Goal: Information Seeking & Learning: Learn about a topic

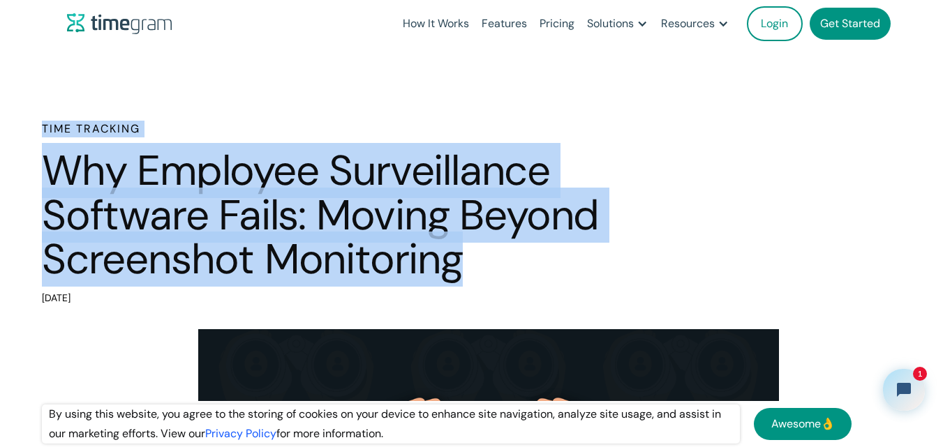
drag, startPoint x: 488, startPoint y: 276, endPoint x: 1, endPoint y: 134, distance: 506.7
click at [1, 134] on div "Time Tracking Why Employee Surveillance Software Fails: Moving Beyond Screensho…" at bounding box center [471, 215] width 943 height 188
click at [0, 133] on div "Time Tracking Why Employee Surveillance Software Fails: Moving Beyond Screensho…" at bounding box center [471, 215] width 943 height 188
drag, startPoint x: 0, startPoint y: 133, endPoint x: 490, endPoint y: 274, distance: 509.8
click at [490, 274] on div "Time Tracking Why Employee Surveillance Software Fails: Moving Beyond Screensho…" at bounding box center [471, 215] width 943 height 188
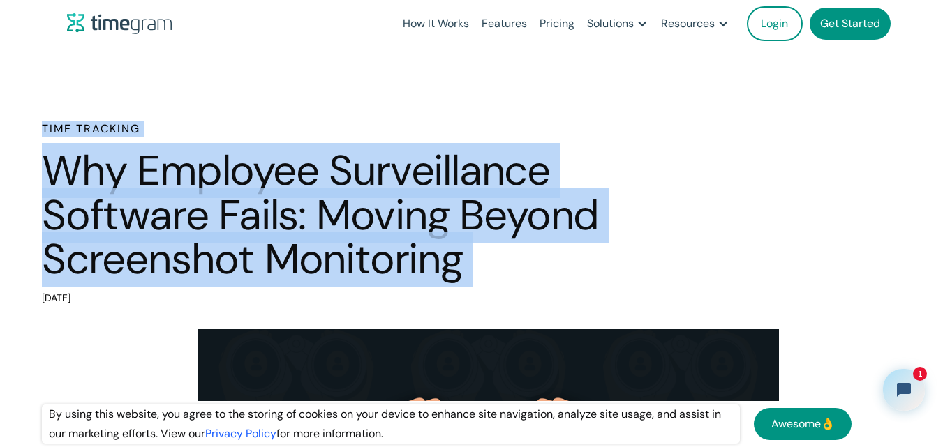
click at [490, 274] on h1 "Why Employee Surveillance Software Fails: Moving Beyond Screenshot Monitoring" at bounding box center [335, 215] width 586 height 133
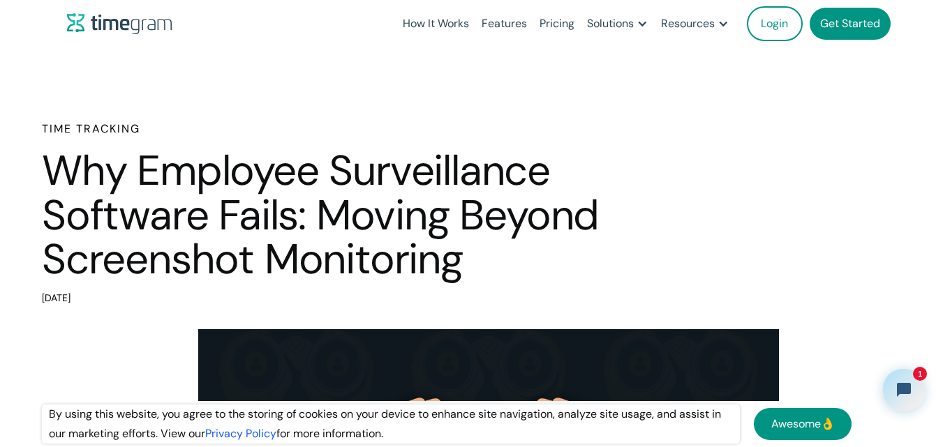
drag, startPoint x: 112, startPoint y: 284, endPoint x: 17, endPoint y: 131, distance: 180.9
click at [17, 131] on div "Time Tracking Why Employee Surveillance Software Fails: Moving Beyond Screensho…" at bounding box center [471, 215] width 943 height 188
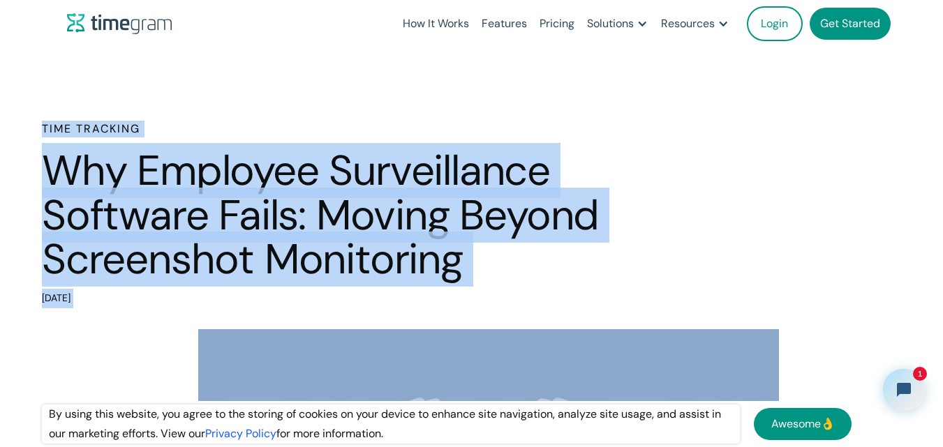
drag, startPoint x: 17, startPoint y: 131, endPoint x: 128, endPoint y: 295, distance: 198.0
click at [128, 295] on div "Time Tracking Why Employee Surveillance Software Fails: Moving Beyond Screensho…" at bounding box center [471, 215] width 943 height 188
click at [128, 295] on div "[DATE]" at bounding box center [335, 299] width 586 height 20
click at [132, 297] on div "[DATE]" at bounding box center [335, 299] width 586 height 20
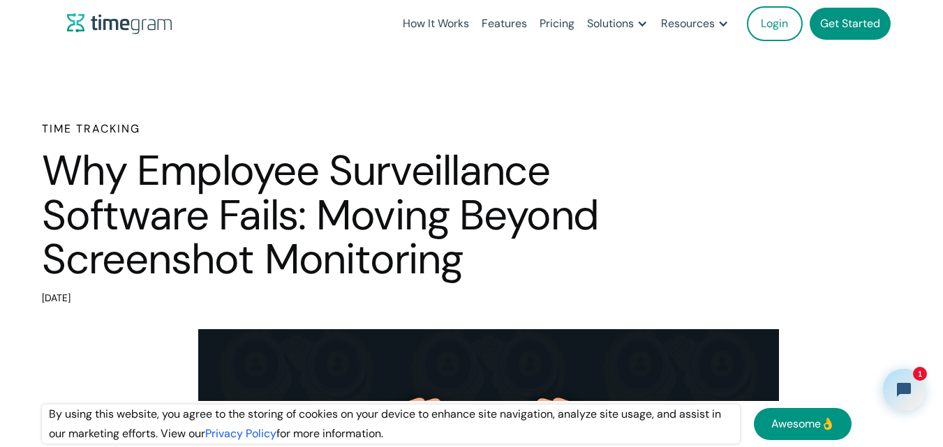
drag, startPoint x: 132, startPoint y: 297, endPoint x: 3, endPoint y: 133, distance: 208.7
click at [3, 133] on div "Time Tracking Why Employee Surveillance Software Fails: Moving Beyond Screensho…" at bounding box center [471, 215] width 943 height 188
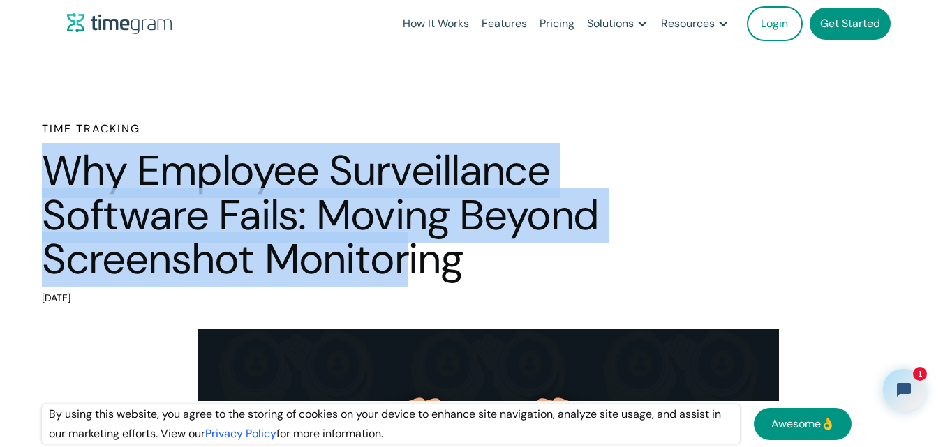
drag, startPoint x: 412, startPoint y: 285, endPoint x: 0, endPoint y: 137, distance: 437.6
click at [0, 137] on div "Time Tracking Why Employee Surveillance Software Fails: Moving Beyond Screensho…" at bounding box center [471, 215] width 943 height 188
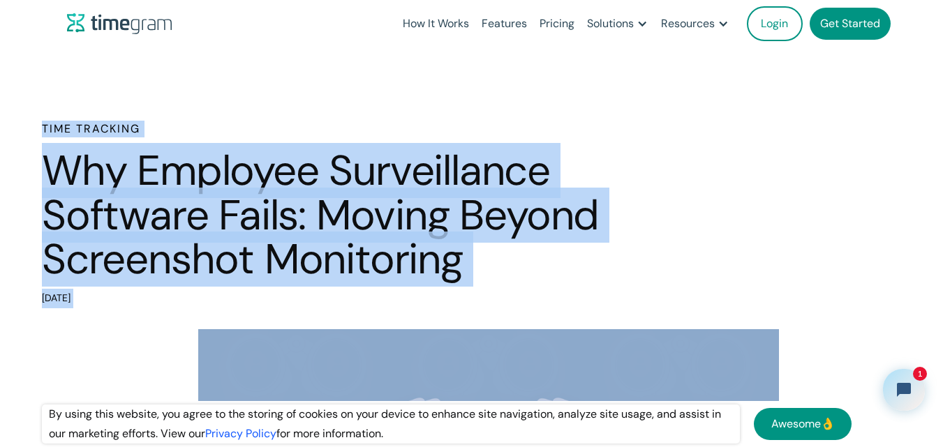
drag, startPoint x: 0, startPoint y: 137, endPoint x: 250, endPoint y: 313, distance: 305.6
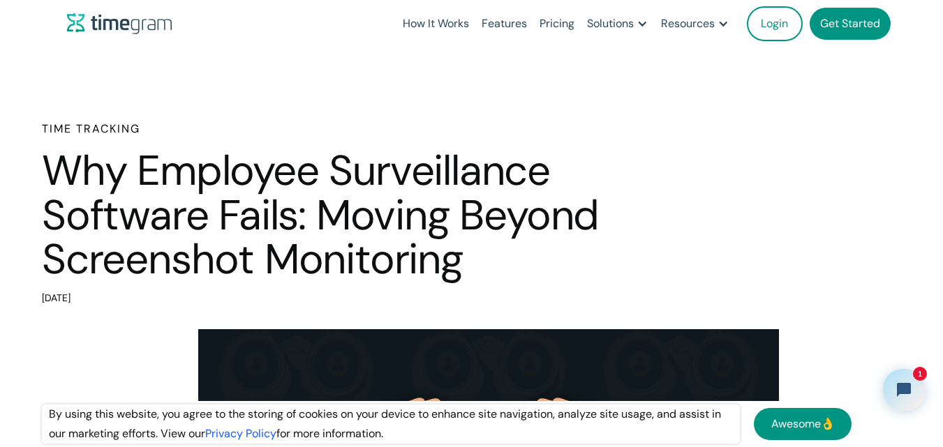
drag, startPoint x: 137, startPoint y: 284, endPoint x: 5, endPoint y: 114, distance: 214.9
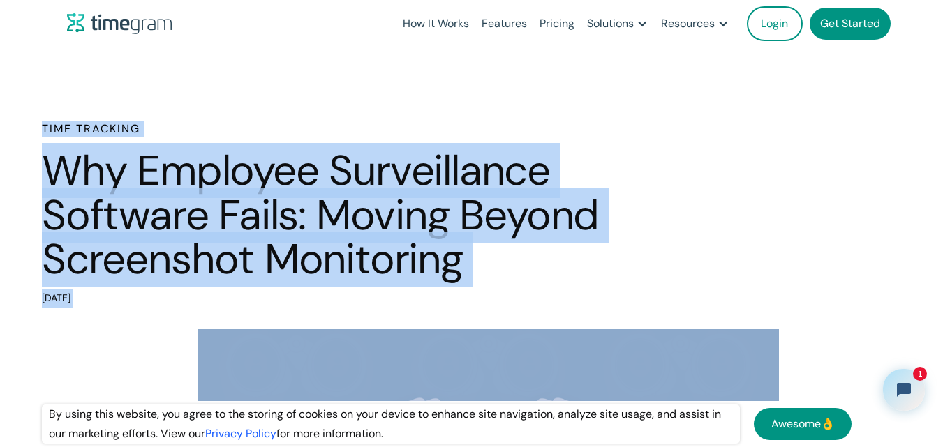
drag, startPoint x: 5, startPoint y: 114, endPoint x: 140, endPoint y: 297, distance: 227.0
click at [140, 297] on div "[DATE]" at bounding box center [335, 299] width 586 height 20
drag, startPoint x: 140, startPoint y: 297, endPoint x: 17, endPoint y: 133, distance: 204.9
click at [17, 133] on div "Time Tracking Why Employee Surveillance Software Fails: Moving Beyond Screensho…" at bounding box center [471, 215] width 943 height 188
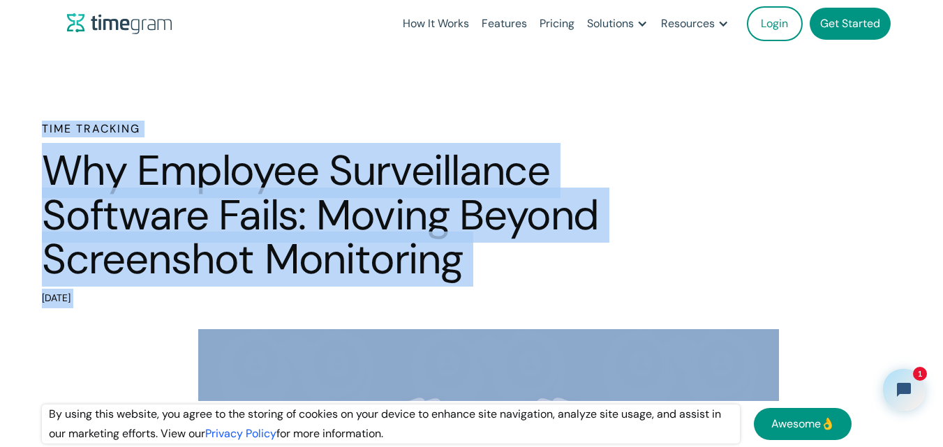
click at [17, 133] on div "Time Tracking Why Employee Surveillance Software Fails: Moving Beyond Screensho…" at bounding box center [471, 215] width 943 height 188
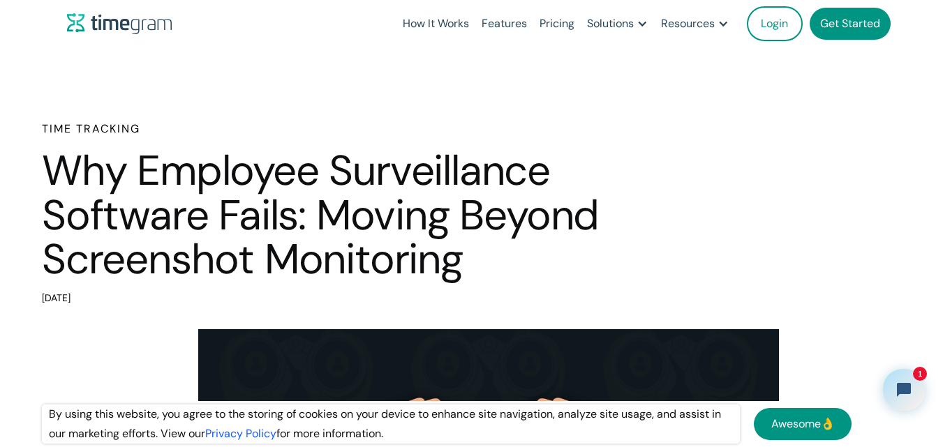
drag, startPoint x: 17, startPoint y: 133, endPoint x: 140, endPoint y: 299, distance: 207.2
click at [140, 299] on div "Time Tracking Why Employee Surveillance Software Fails: Moving Beyond Screensho…" at bounding box center [471, 215] width 943 height 188
click at [140, 299] on div "[DATE]" at bounding box center [335, 299] width 586 height 20
drag, startPoint x: 140, startPoint y: 299, endPoint x: 0, endPoint y: 126, distance: 222.8
click at [0, 126] on div "Time Tracking Why Employee Surveillance Software Fails: Moving Beyond Screensho…" at bounding box center [471, 215] width 943 height 188
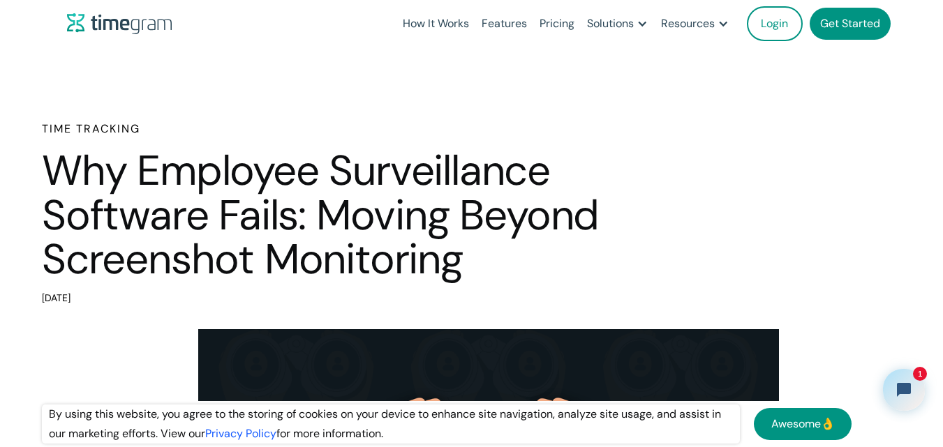
click at [0, 126] on div "Time Tracking Why Employee Surveillance Software Fails: Moving Beyond Screensho…" at bounding box center [471, 215] width 943 height 188
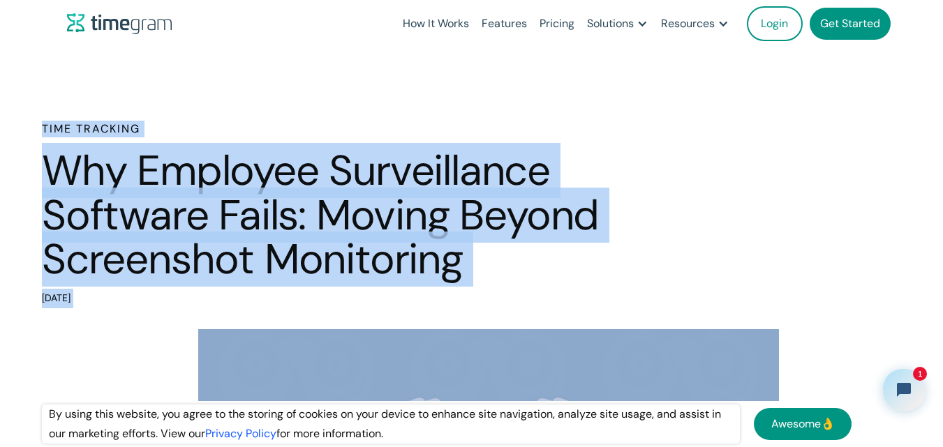
drag, startPoint x: 0, startPoint y: 126, endPoint x: 162, endPoint y: 290, distance: 230.5
click at [162, 290] on div "Time Tracking Why Employee Surveillance Software Fails: Moving Beyond Screensho…" at bounding box center [471, 215] width 943 height 188
drag, startPoint x: 162, startPoint y: 290, endPoint x: 10, endPoint y: 121, distance: 227.3
drag, startPoint x: 10, startPoint y: 121, endPoint x: 13, endPoint y: 110, distance: 12.4
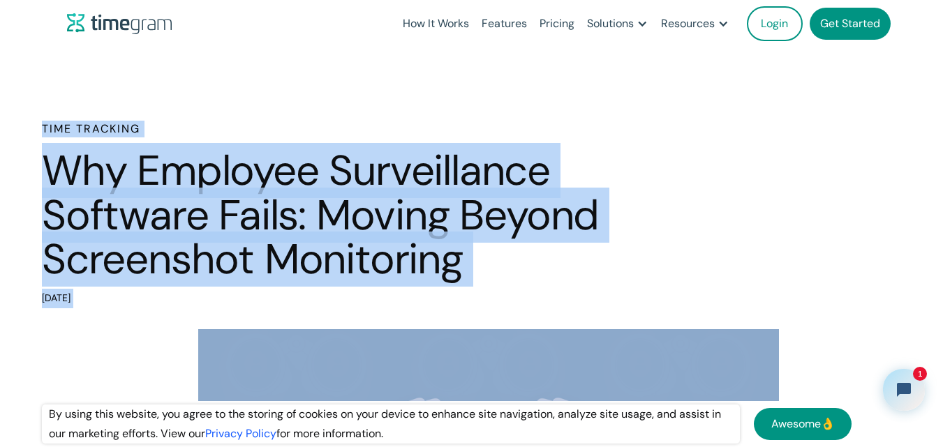
drag, startPoint x: 13, startPoint y: 110, endPoint x: 127, endPoint y: 311, distance: 231.0
drag, startPoint x: 120, startPoint y: 301, endPoint x: 24, endPoint y: 125, distance: 200.2
click at [24, 125] on div "Time Tracking Why Employee Surveillance Software Fails: Moving Beyond Screensho…" at bounding box center [471, 215] width 943 height 188
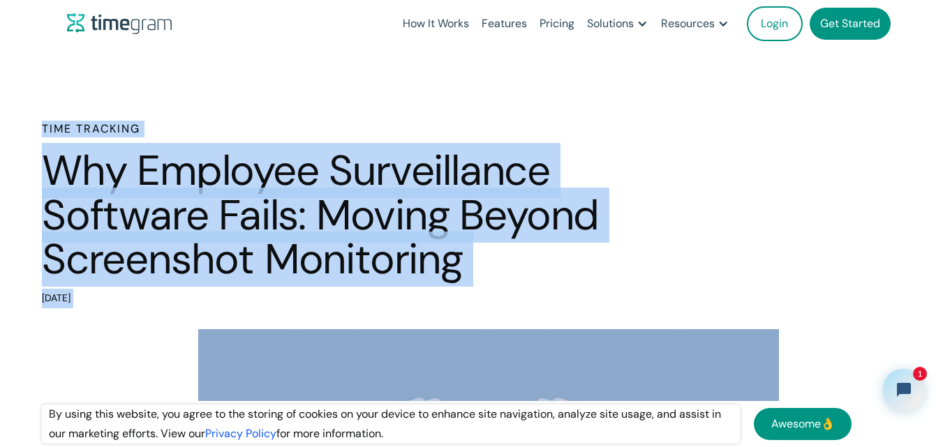
click at [24, 125] on div "Time Tracking Why Employee Surveillance Software Fails: Moving Beyond Screensho…" at bounding box center [471, 215] width 943 height 188
drag, startPoint x: 24, startPoint y: 125, endPoint x: 133, endPoint y: 304, distance: 209.2
click at [133, 304] on div "Time Tracking Why Employee Surveillance Software Fails: Moving Beyond Screensho…" at bounding box center [471, 215] width 943 height 188
click at [133, 304] on div "[DATE]" at bounding box center [335, 299] width 586 height 20
drag, startPoint x: 146, startPoint y: 298, endPoint x: 0, endPoint y: 140, distance: 215.4
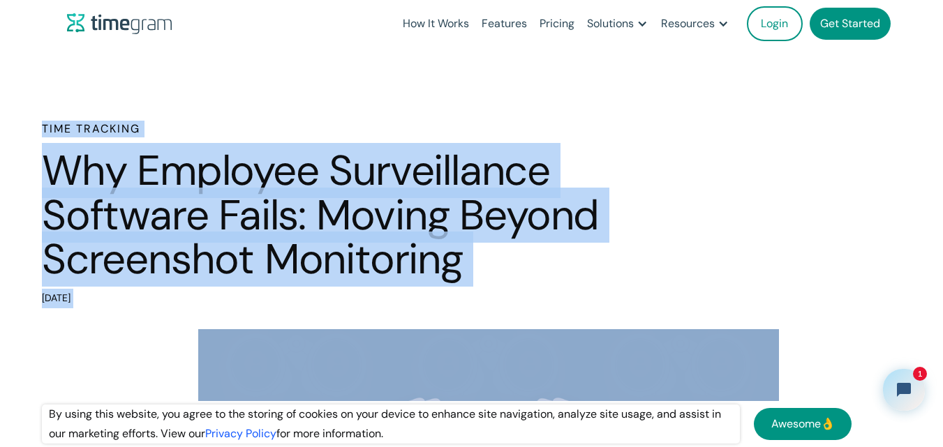
click at [0, 140] on div "Time Tracking Why Employee Surveillance Software Fails: Moving Beyond Screensho…" at bounding box center [471, 215] width 943 height 188
drag, startPoint x: 30, startPoint y: 136, endPoint x: 209, endPoint y: 291, distance: 237.0
click at [209, 291] on div "Time Tracking Why Employee Surveillance Software Fails: Moving Beyond Screensho…" at bounding box center [471, 215] width 943 height 188
click at [209, 291] on div "[DATE]" at bounding box center [335, 299] width 586 height 20
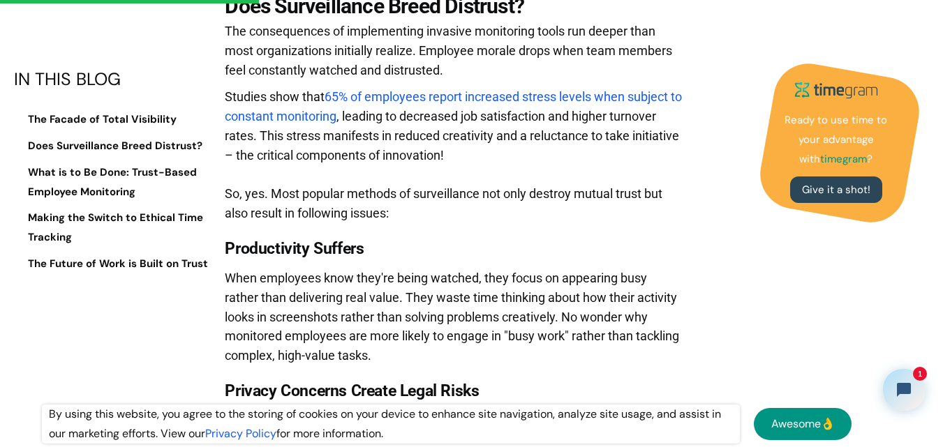
scroll to position [1137, 0]
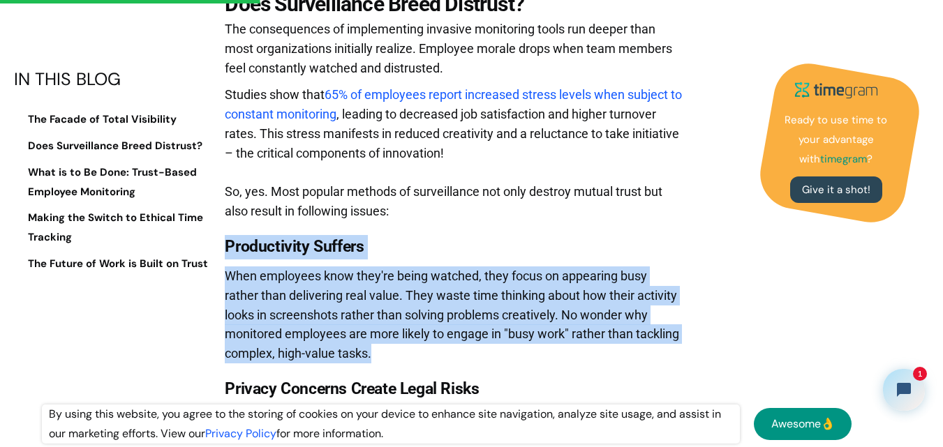
drag, startPoint x: 228, startPoint y: 246, endPoint x: 425, endPoint y: 370, distance: 232.4
click at [425, 370] on p "When employees know they're being watched, they focus on appearing busy rather …" at bounding box center [454, 319] width 458 height 105
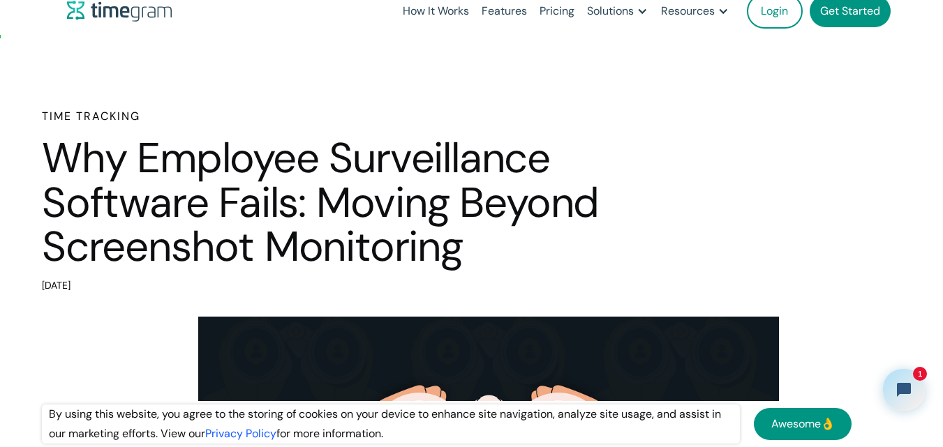
scroll to position [0, 0]
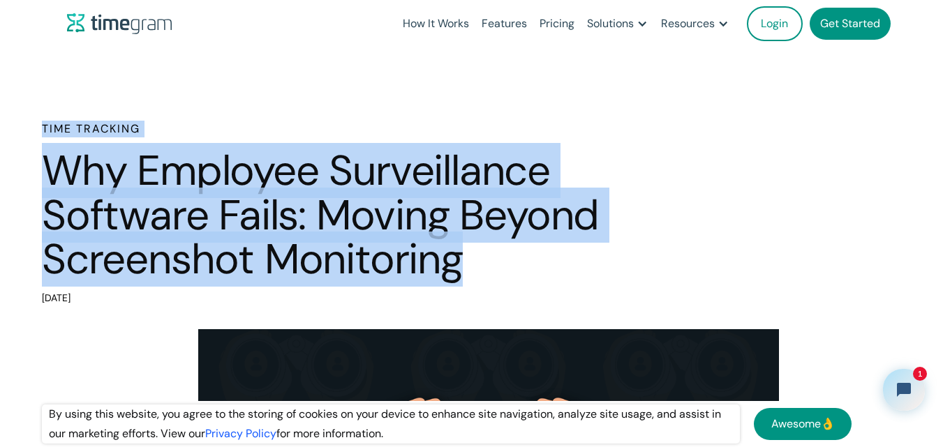
drag, startPoint x: 218, startPoint y: 239, endPoint x: 0, endPoint y: 121, distance: 247.9
click at [0, 121] on div "Time Tracking Why Employee Surveillance Software Fails: Moving Beyond Screensho…" at bounding box center [471, 215] width 943 height 188
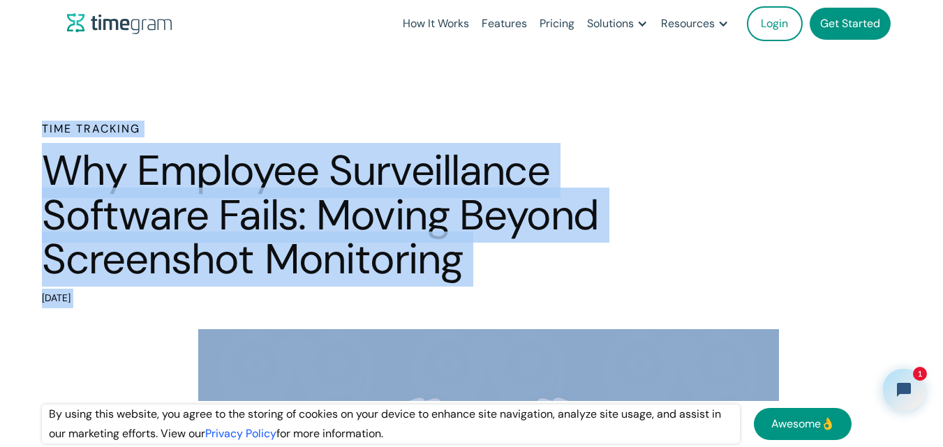
drag, startPoint x: 0, startPoint y: 121, endPoint x: 181, endPoint y: 304, distance: 257.1
click at [181, 304] on div "Time Tracking Why Employee Surveillance Software Fails: Moving Beyond Screensho…" at bounding box center [471, 215] width 943 height 188
click at [181, 304] on div "[DATE]" at bounding box center [335, 299] width 586 height 20
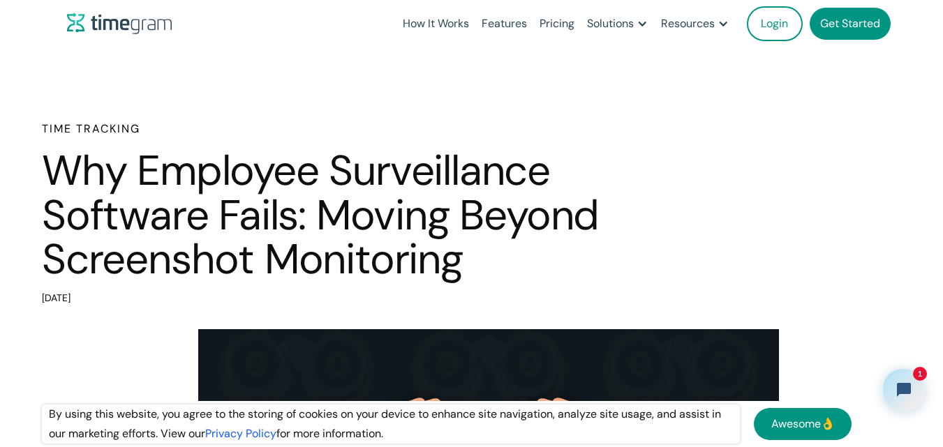
drag, startPoint x: 119, startPoint y: 272, endPoint x: 0, endPoint y: 119, distance: 193.9
drag, startPoint x: 13, startPoint y: 132, endPoint x: 154, endPoint y: 307, distance: 225.3
click at [154, 307] on div "Time Tracking Why Employee Surveillance Software Fails: Moving Beyond Screensho…" at bounding box center [471, 215] width 943 height 188
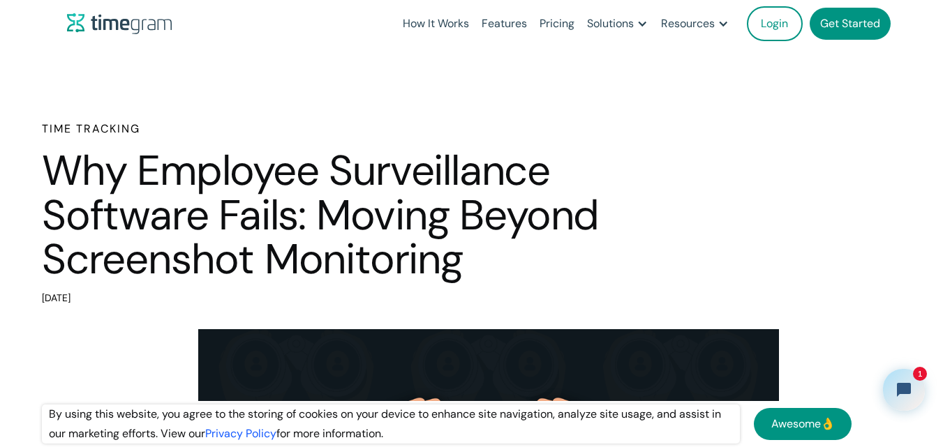
click at [154, 307] on div "[DATE]" at bounding box center [335, 299] width 586 height 20
drag, startPoint x: 57, startPoint y: 203, endPoint x: 22, endPoint y: 120, distance: 90.1
click at [22, 121] on div "Time Tracking Why Employee Surveillance Software Fails: Moving Beyond Screensho…" at bounding box center [471, 215] width 943 height 188
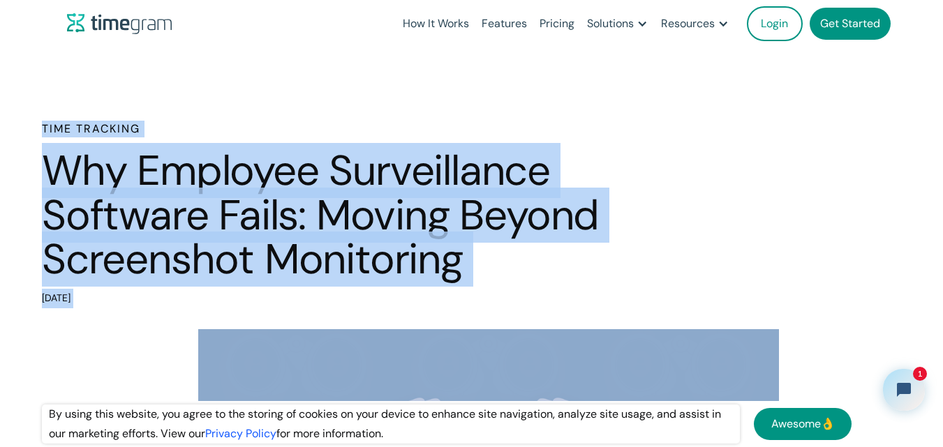
drag, startPoint x: 22, startPoint y: 120, endPoint x: 119, endPoint y: 307, distance: 210.7
click at [119, 307] on div "Time Tracking Why Employee Surveillance Software Fails: Moving Beyond Screensho…" at bounding box center [471, 215] width 943 height 188
click at [119, 306] on div "[DATE]" at bounding box center [335, 299] width 586 height 20
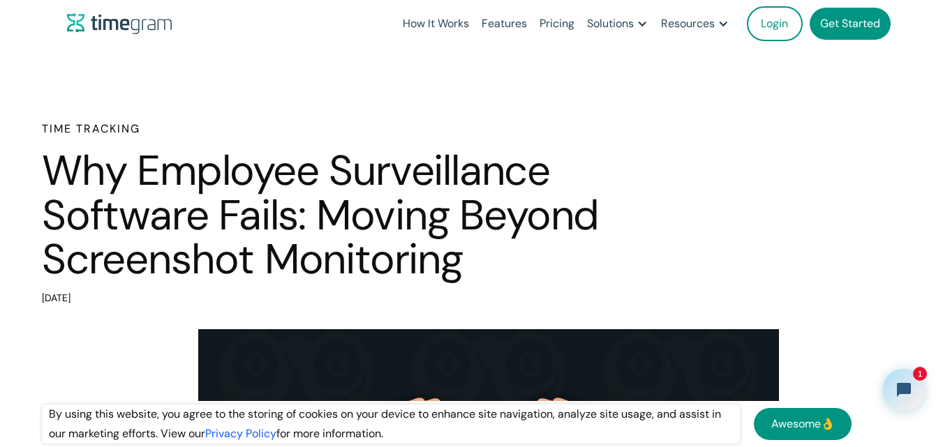
drag, startPoint x: 119, startPoint y: 303, endPoint x: 43, endPoint y: 115, distance: 202.3
drag, startPoint x: 36, startPoint y: 128, endPoint x: 135, endPoint y: 295, distance: 194.0
click at [135, 295] on div "Time Tracking Why Employee Surveillance Software Fails: Moving Beyond Screensho…" at bounding box center [471, 215] width 943 height 188
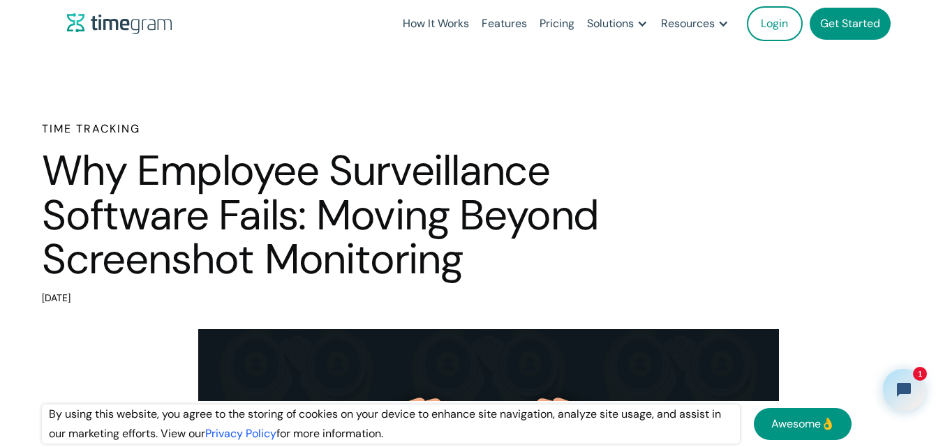
click at [135, 295] on div "[DATE]" at bounding box center [335, 299] width 586 height 20
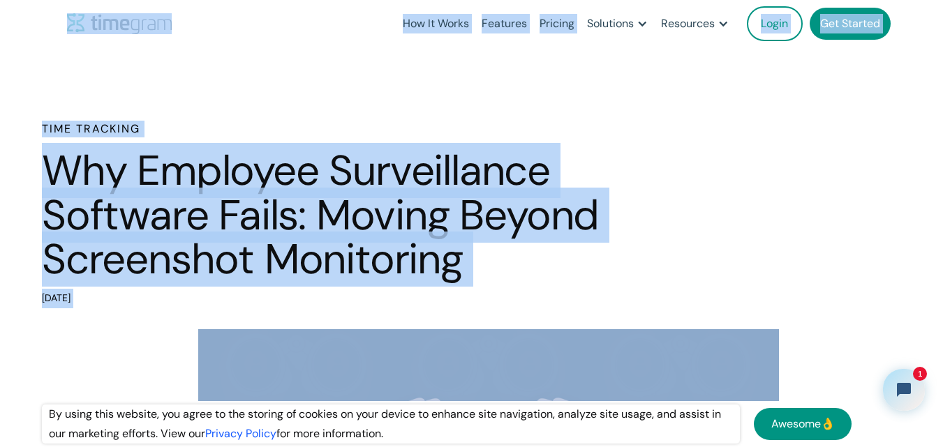
drag, startPoint x: 135, startPoint y: 295, endPoint x: 0, endPoint y: 102, distance: 235.1
click at [27, 125] on div "Time Tracking Why Employee Surveillance Software Fails: Moving Beyond Screensho…" at bounding box center [471, 215] width 943 height 188
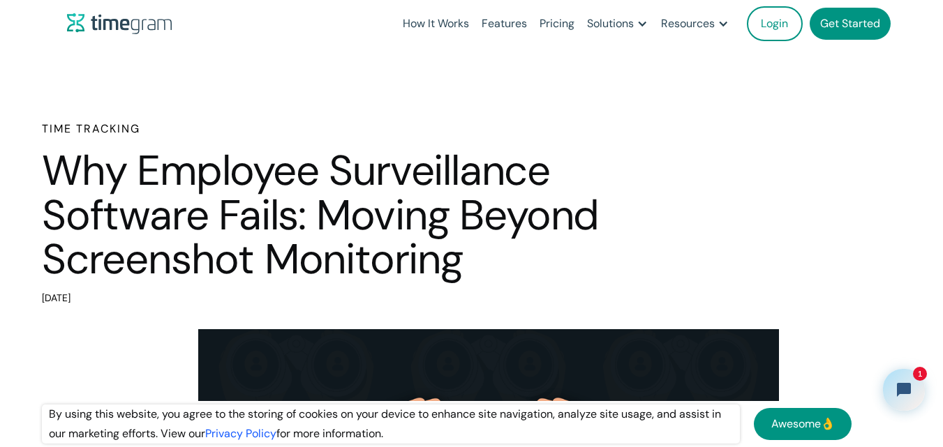
drag, startPoint x: 27, startPoint y: 125, endPoint x: 124, endPoint y: 299, distance: 199.0
click at [124, 299] on div "Time Tracking Why Employee Surveillance Software Fails: Moving Beyond Screensho…" at bounding box center [471, 215] width 943 height 188
click at [124, 297] on div "[DATE]" at bounding box center [335, 299] width 586 height 20
drag, startPoint x: 139, startPoint y: 299, endPoint x: 9, endPoint y: 120, distance: 221.4
click at [9, 121] on div "Time Tracking Why Employee Surveillance Software Fails: Moving Beyond Screensho…" at bounding box center [471, 215] width 943 height 188
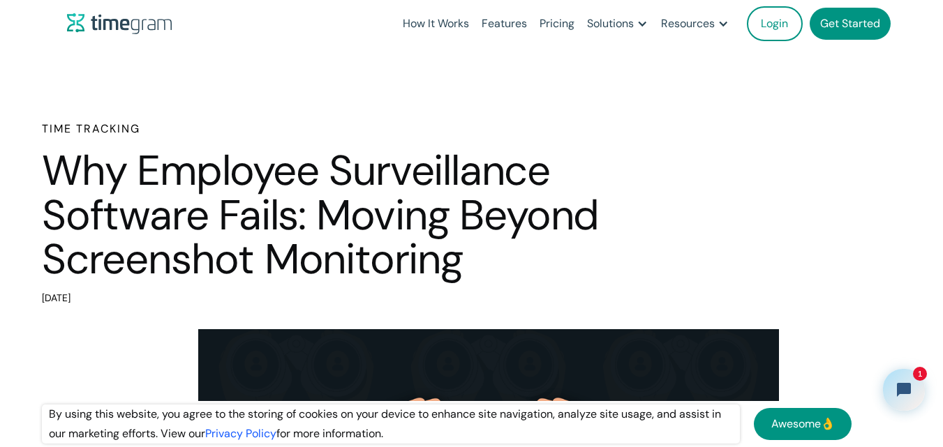
click at [9, 121] on div "Time Tracking Why Employee Surveillance Software Fails: Moving Beyond Screensho…" at bounding box center [471, 215] width 943 height 188
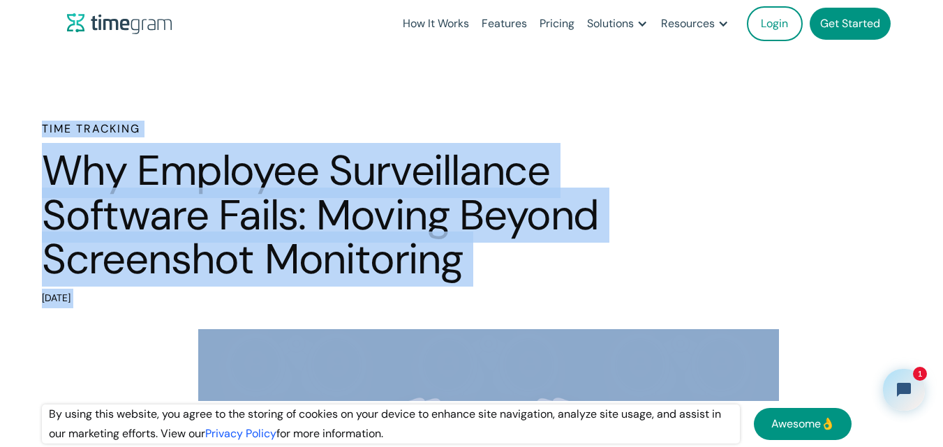
drag, startPoint x: 9, startPoint y: 120, endPoint x: 125, endPoint y: 306, distance: 218.8
click at [125, 306] on div "Time Tracking Why Employee Surveillance Software Fails: Moving Beyond Screensho…" at bounding box center [471, 215] width 943 height 188
click at [125, 306] on div "[DATE]" at bounding box center [335, 299] width 586 height 20
drag, startPoint x: 119, startPoint y: 297, endPoint x: 6, endPoint y: 126, distance: 205.4
click at [6, 126] on div "Time Tracking Why Employee Surveillance Software Fails: Moving Beyond Screensho…" at bounding box center [471, 215] width 943 height 188
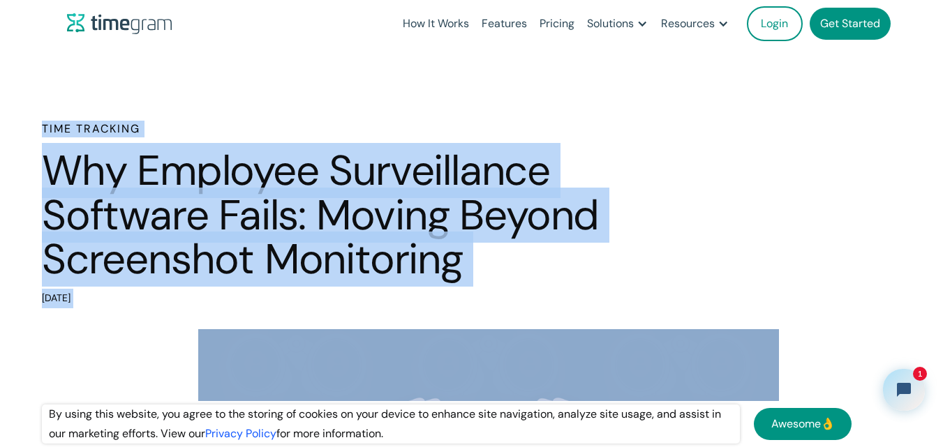
click at [6, 126] on div "Time Tracking Why Employee Surveillance Software Fails: Moving Beyond Screensho…" at bounding box center [471, 215] width 943 height 188
drag, startPoint x: 6, startPoint y: 126, endPoint x: 126, endPoint y: 297, distance: 208.9
click at [126, 297] on div "Time Tracking Why Employee Surveillance Software Fails: Moving Beyond Screensho…" at bounding box center [471, 215] width 943 height 188
click at [126, 297] on div "[DATE]" at bounding box center [335, 299] width 586 height 20
drag, startPoint x: 126, startPoint y: 297, endPoint x: 31, endPoint y: 124, distance: 196.5
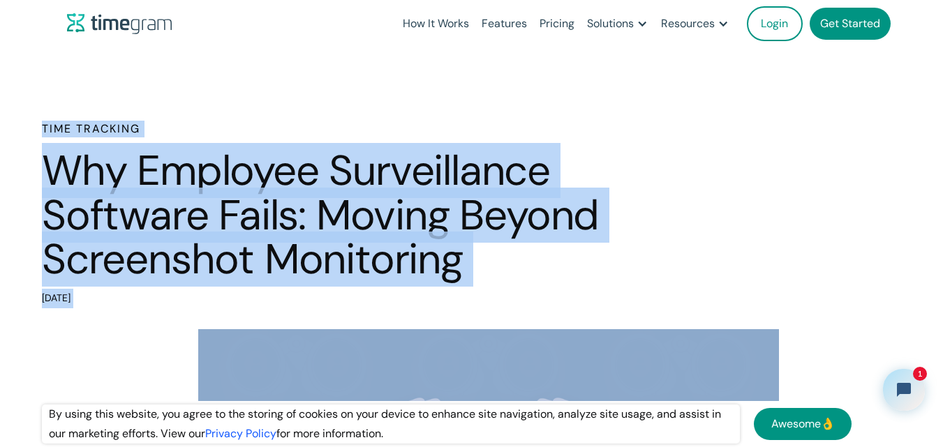
click at [31, 124] on div "Time Tracking Why Employee Surveillance Software Fails: Moving Beyond Screensho…" at bounding box center [471, 215] width 943 height 188
drag, startPoint x: 31, startPoint y: 124, endPoint x: 148, endPoint y: 303, distance: 213.3
click at [148, 303] on div "Time Tracking Why Employee Surveillance Software Fails: Moving Beyond Screensho…" at bounding box center [471, 215] width 943 height 188
click at [148, 303] on div "[DATE]" at bounding box center [335, 299] width 586 height 20
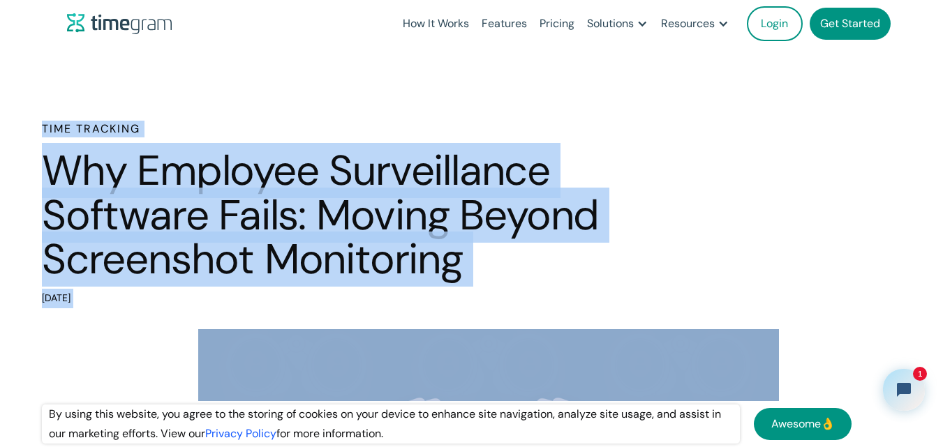
click at [148, 303] on div "[DATE]" at bounding box center [335, 299] width 586 height 20
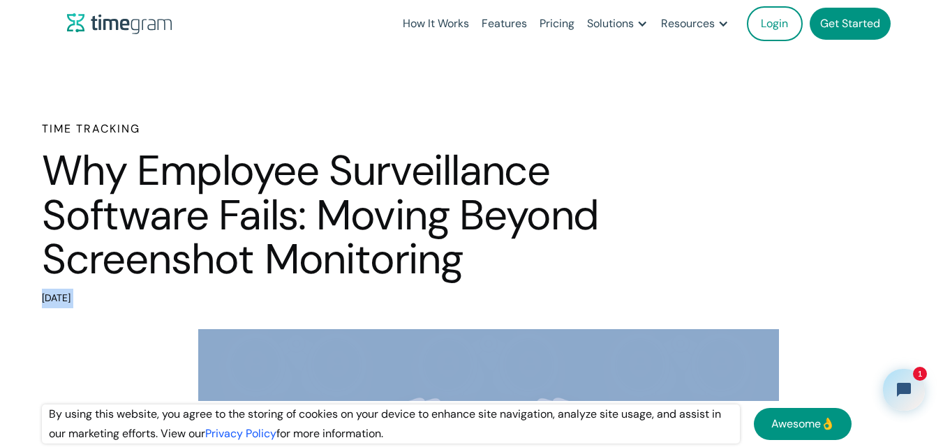
click at [148, 303] on div "[DATE]" at bounding box center [335, 299] width 586 height 20
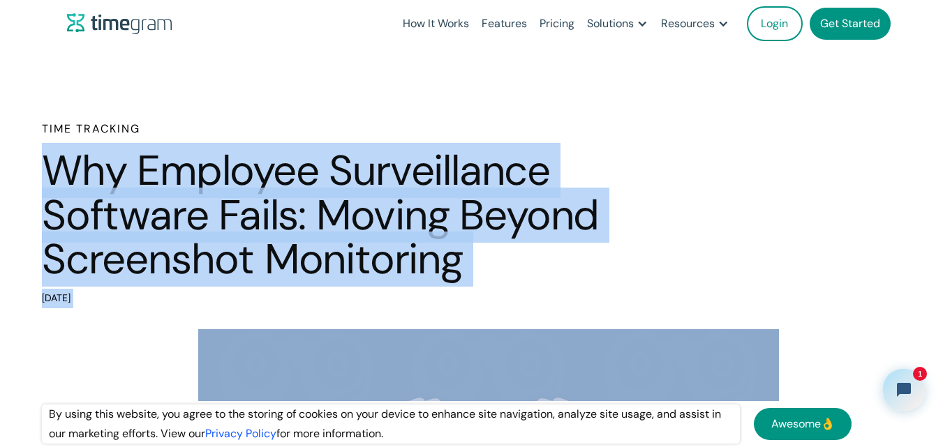
drag, startPoint x: 148, startPoint y: 303, endPoint x: 0, endPoint y: 150, distance: 212.7
click at [0, 150] on div "Time Tracking Why Employee Surveillance Software Fails: Moving Beyond Screensho…" at bounding box center [471, 215] width 943 height 188
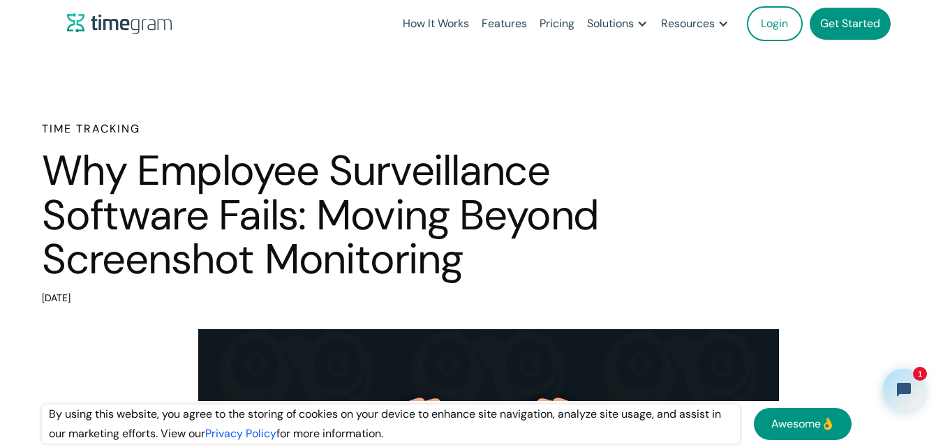
click at [8, 135] on div "Time Tracking Why Employee Surveillance Software Fails: Moving Beyond Screensho…" at bounding box center [471, 215] width 943 height 188
drag, startPoint x: 133, startPoint y: 154, endPoint x: 181, endPoint y: 308, distance: 161.8
click at [181, 308] on div "Time Tracking Why Employee Surveillance Software Fails: Moving Beyond Screensho…" at bounding box center [471, 215] width 943 height 188
click at [181, 307] on div "[DATE]" at bounding box center [335, 299] width 586 height 20
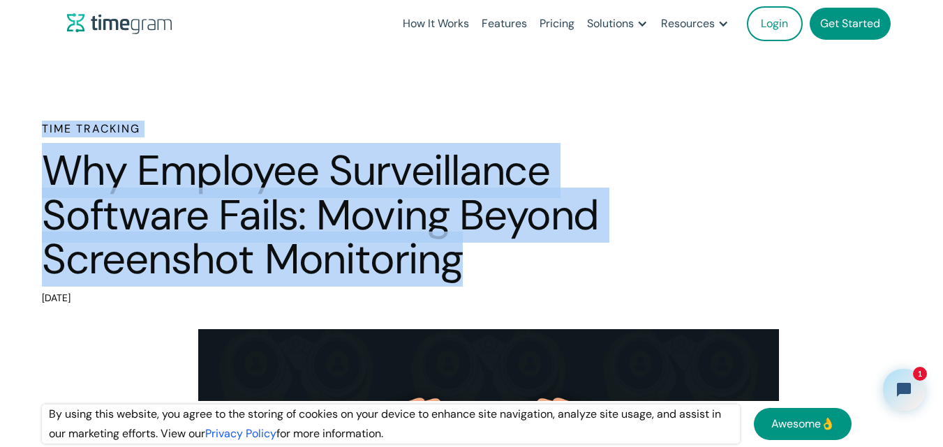
drag, startPoint x: 37, startPoint y: 126, endPoint x: 487, endPoint y: 266, distance: 471.5
click at [487, 266] on div "Time Tracking Why Employee Surveillance Software Fails: Moving Beyond Screensho…" at bounding box center [471, 215] width 943 height 188
click at [487, 266] on h1 "Why Employee Surveillance Software Fails: Moving Beyond Screenshot Monitoring" at bounding box center [335, 215] width 586 height 133
